Goal: Information Seeking & Learning: Learn about a topic

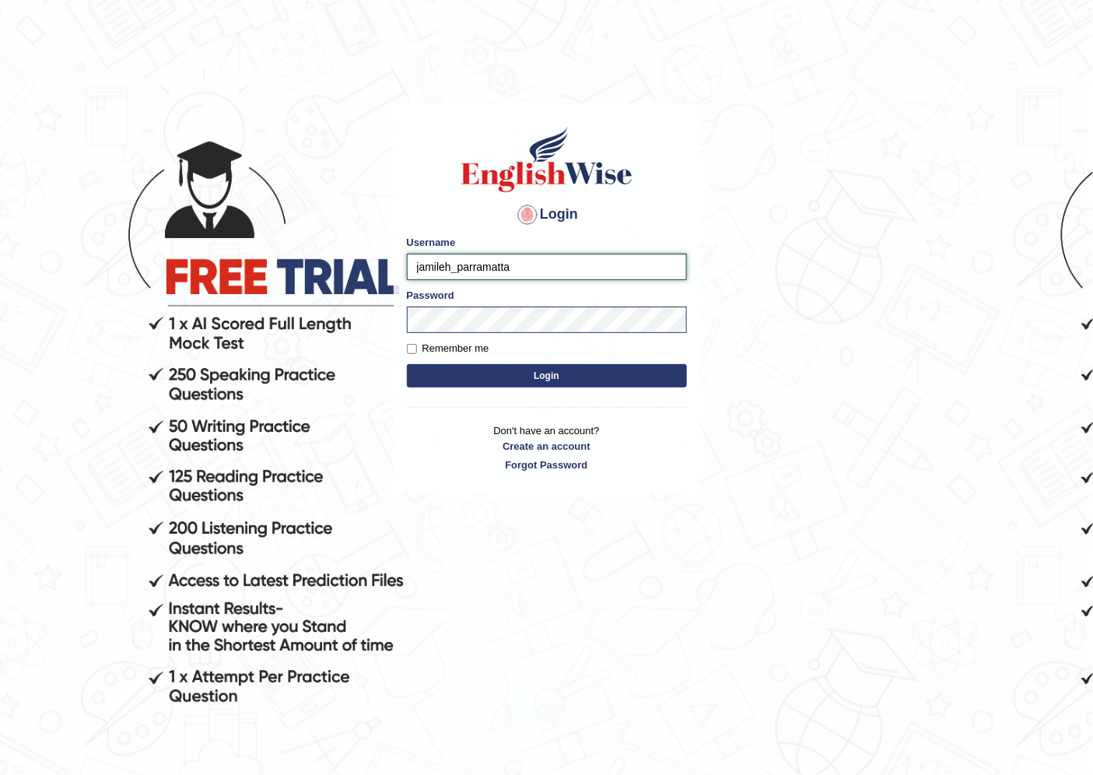
click at [447, 268] on input "jamileh_parramatta" at bounding box center [547, 267] width 280 height 26
click at [453, 268] on input "jamileh_parramatta" at bounding box center [547, 267] width 280 height 26
type input "parwin_parramatta"
click at [527, 375] on button "Login" at bounding box center [547, 375] width 280 height 23
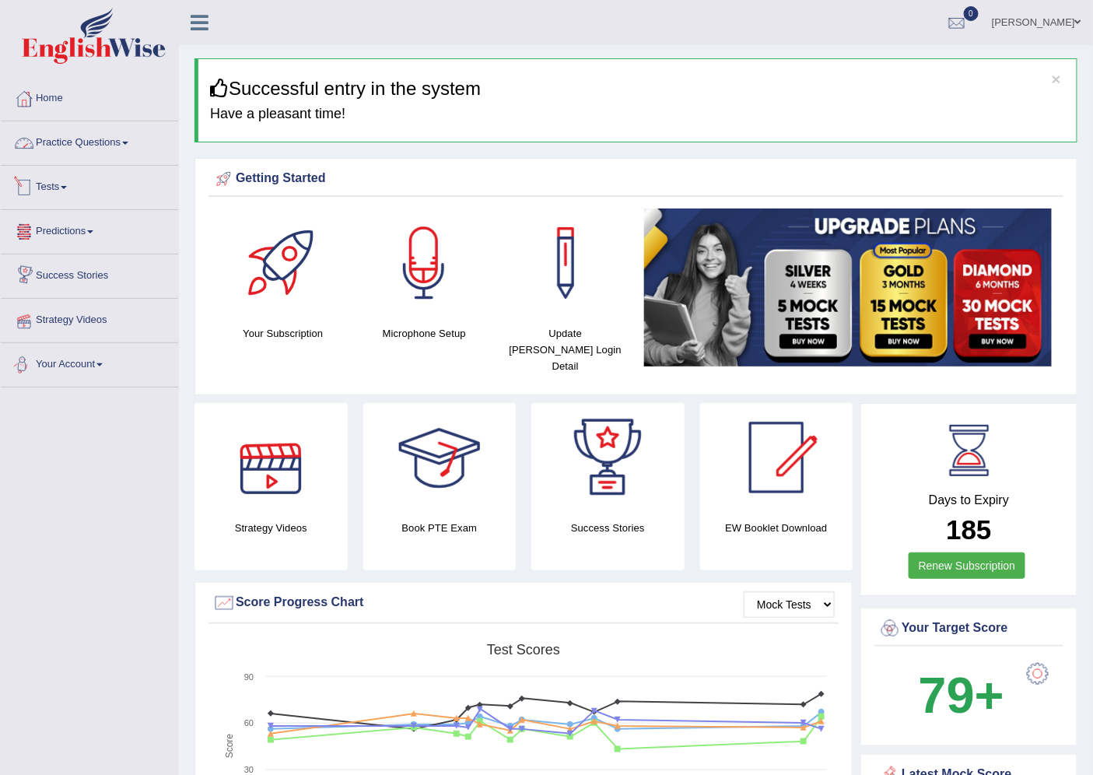
click at [128, 137] on link "Practice Questions" at bounding box center [89, 140] width 177 height 39
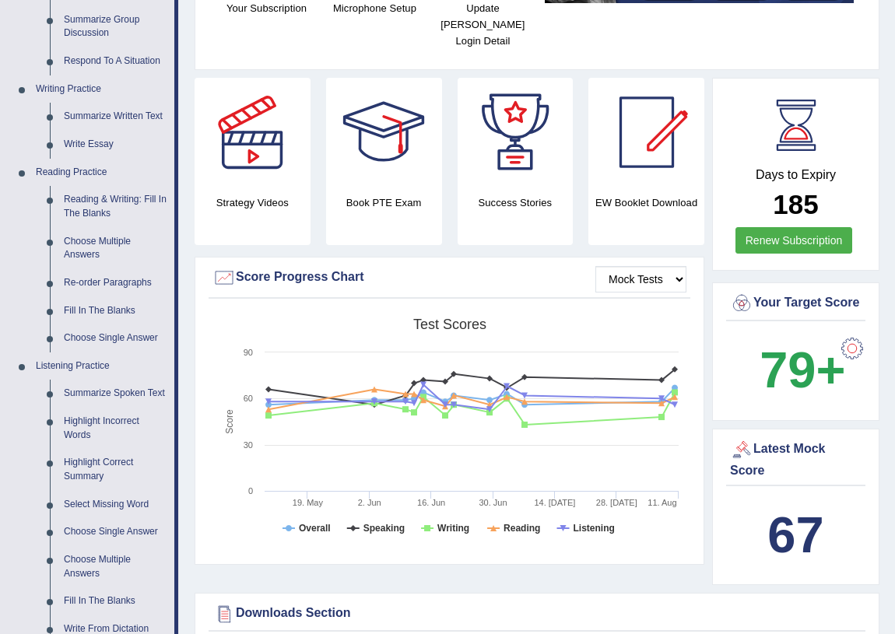
scroll to position [353, 0]
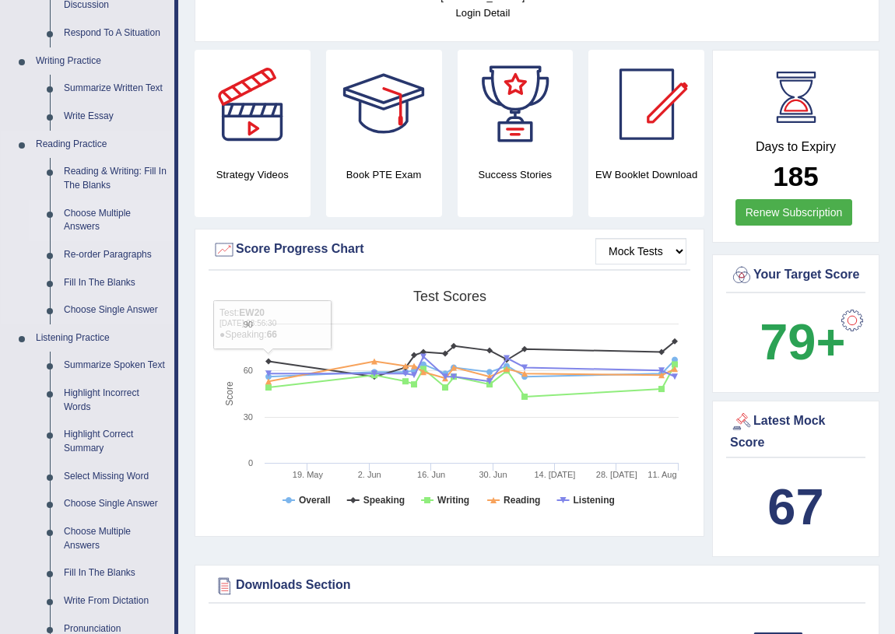
click at [150, 217] on link "Choose Multiple Answers" at bounding box center [115, 220] width 117 height 41
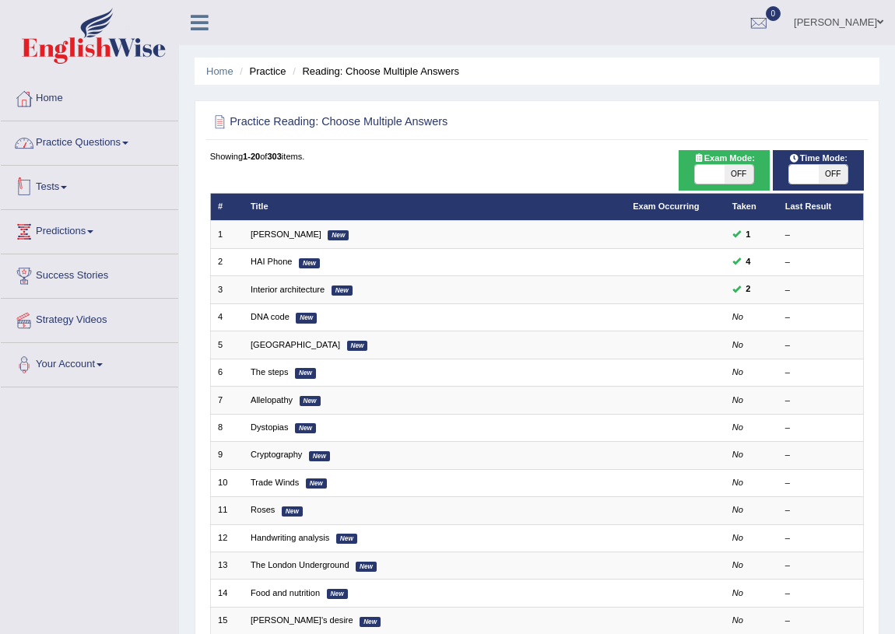
click at [123, 147] on link "Practice Questions" at bounding box center [89, 140] width 177 height 39
